Goal: Task Accomplishment & Management: Use online tool/utility

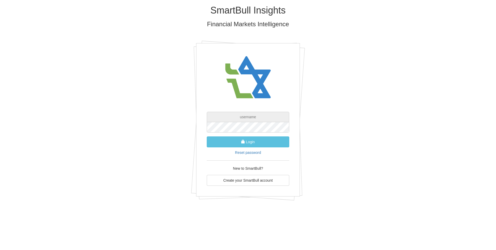
click at [252, 117] on input "text" at bounding box center [248, 117] width 82 height 10
type input "[EMAIL_ADDRESS][DOMAIN_NAME]"
click at [233, 141] on button "Login" at bounding box center [248, 141] width 82 height 11
click at [197, 209] on html "SmartBull Insights Financial Markets Intelligence [EMAIL_ADDRESS][DOMAIN_NAME] …" at bounding box center [248, 104] width 496 height 209
click at [239, 142] on button "Login" at bounding box center [248, 141] width 82 height 11
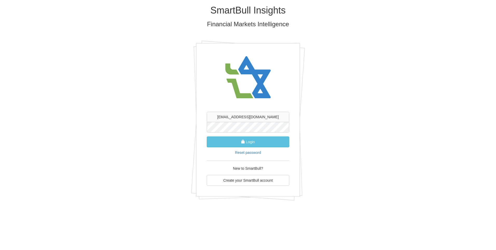
click at [355, 187] on div "SmartBull Insights Financial Markets Intelligence [EMAIL_ADDRESS][DOMAIN_NAME] …" at bounding box center [248, 104] width 304 height 209
click at [237, 141] on button "Login" at bounding box center [248, 141] width 82 height 11
